Goal: Information Seeking & Learning: Learn about a topic

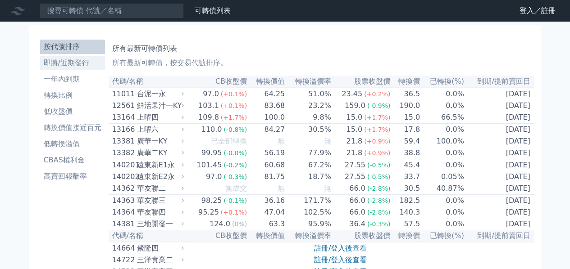
click at [82, 67] on li "即將/近期發行" at bounding box center [72, 63] width 65 height 11
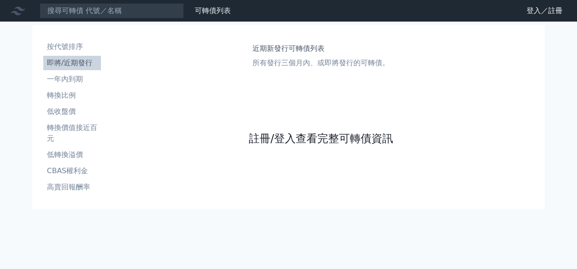
click at [265, 138] on link "註冊/登入查看完整可轉債資訊" at bounding box center [321, 139] width 144 height 14
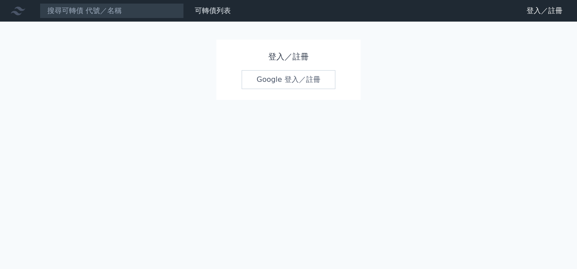
click at [265, 79] on link "Google 登入／註冊" at bounding box center [288, 79] width 94 height 19
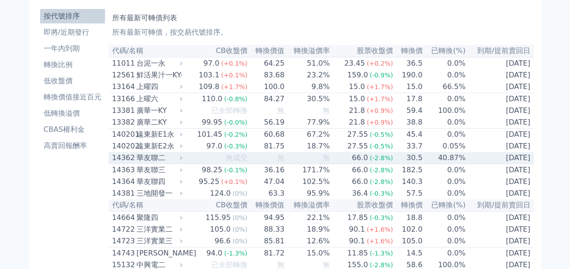
scroll to position [45, 0]
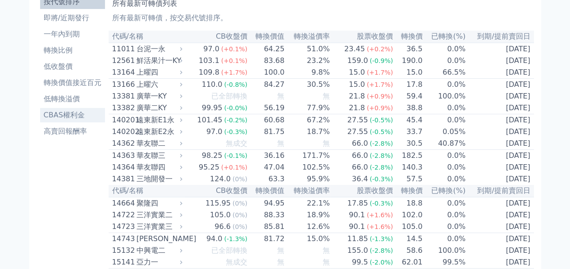
click at [67, 112] on li "CBAS權利金" at bounding box center [72, 115] width 65 height 11
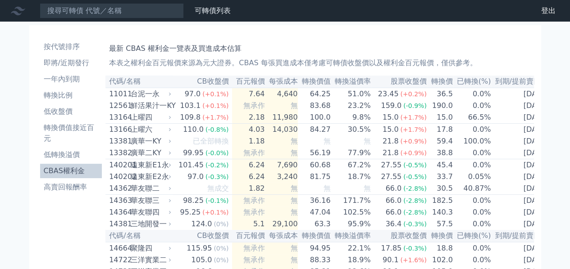
click at [494, 83] on th "到期/提前賣回日" at bounding box center [521, 82] width 60 height 12
drag, startPoint x: 452, startPoint y: 77, endPoint x: 549, endPoint y: 64, distance: 97.4
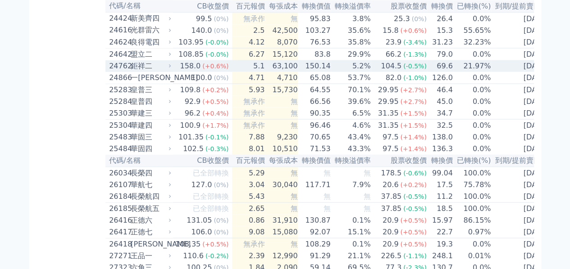
scroll to position [901, 0]
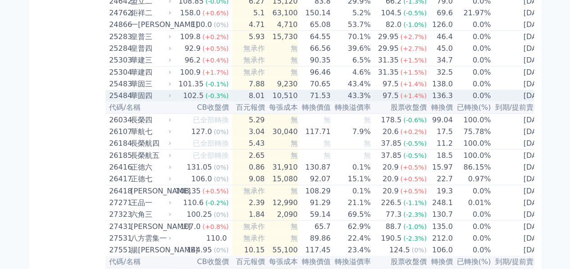
drag, startPoint x: 258, startPoint y: 159, endPoint x: 55, endPoint y: 99, distance: 211.9
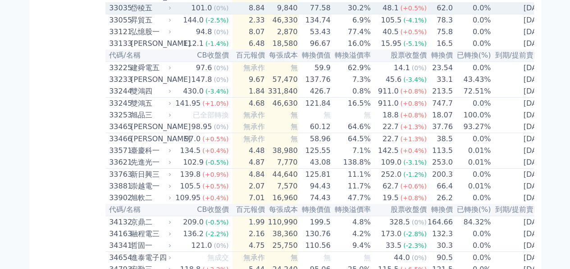
scroll to position [1622, 0]
